Goal: Task Accomplishment & Management: Use online tool/utility

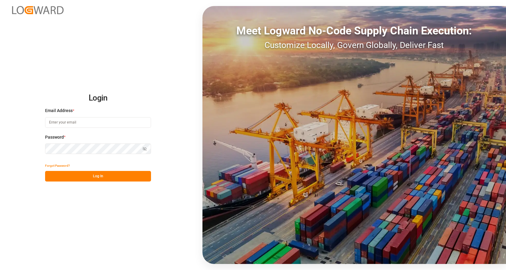
click at [95, 123] on input at bounding box center [98, 122] width 106 height 11
type input "[PERSON_NAME][EMAIL_ADDRESS][PERSON_NAME][DOMAIN_NAME]"
click at [102, 174] on button "Log In" at bounding box center [98, 176] width 106 height 11
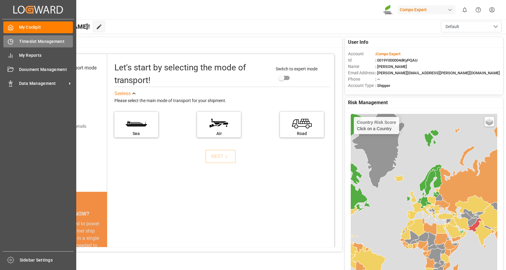
click at [32, 37] on div "Timeslot Management Timeslot Management" at bounding box center [38, 41] width 70 height 12
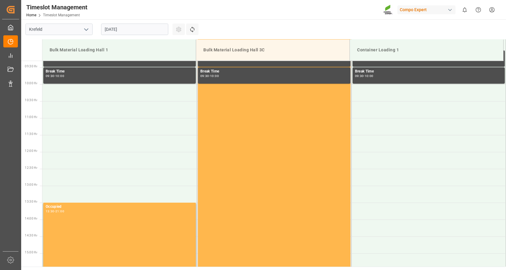
scroll to position [304, 0]
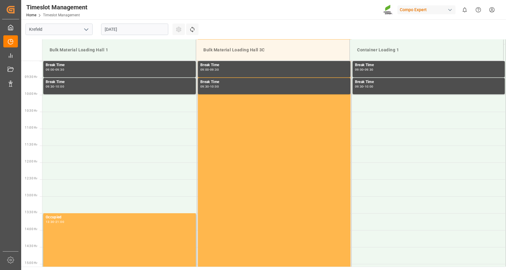
click at [138, 24] on input "[DATE]" at bounding box center [134, 29] width 67 height 11
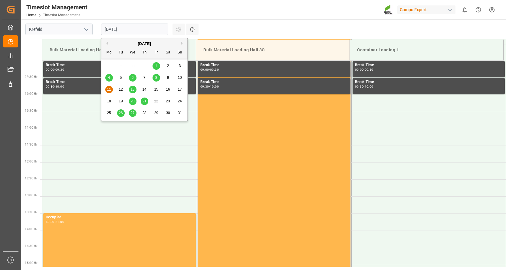
click at [133, 89] on span "13" at bounding box center [132, 89] width 4 height 4
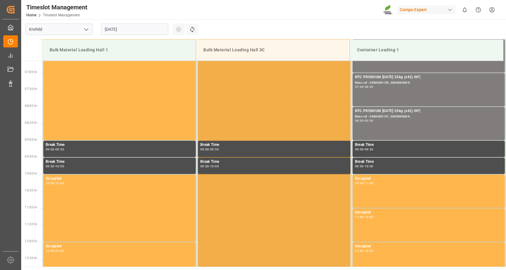
scroll to position [214, 0]
